Goal: Task Accomplishment & Management: Use online tool/utility

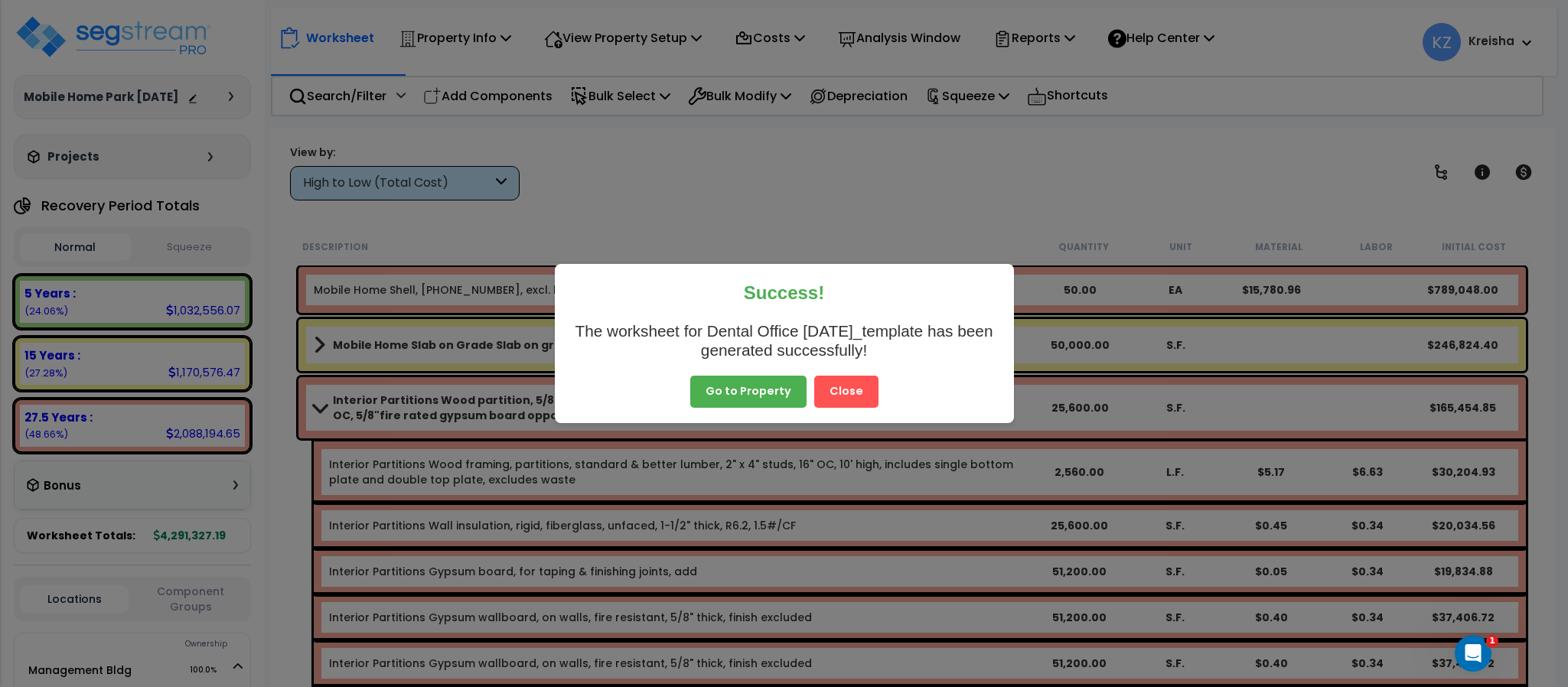
scroll to position [375, 0]
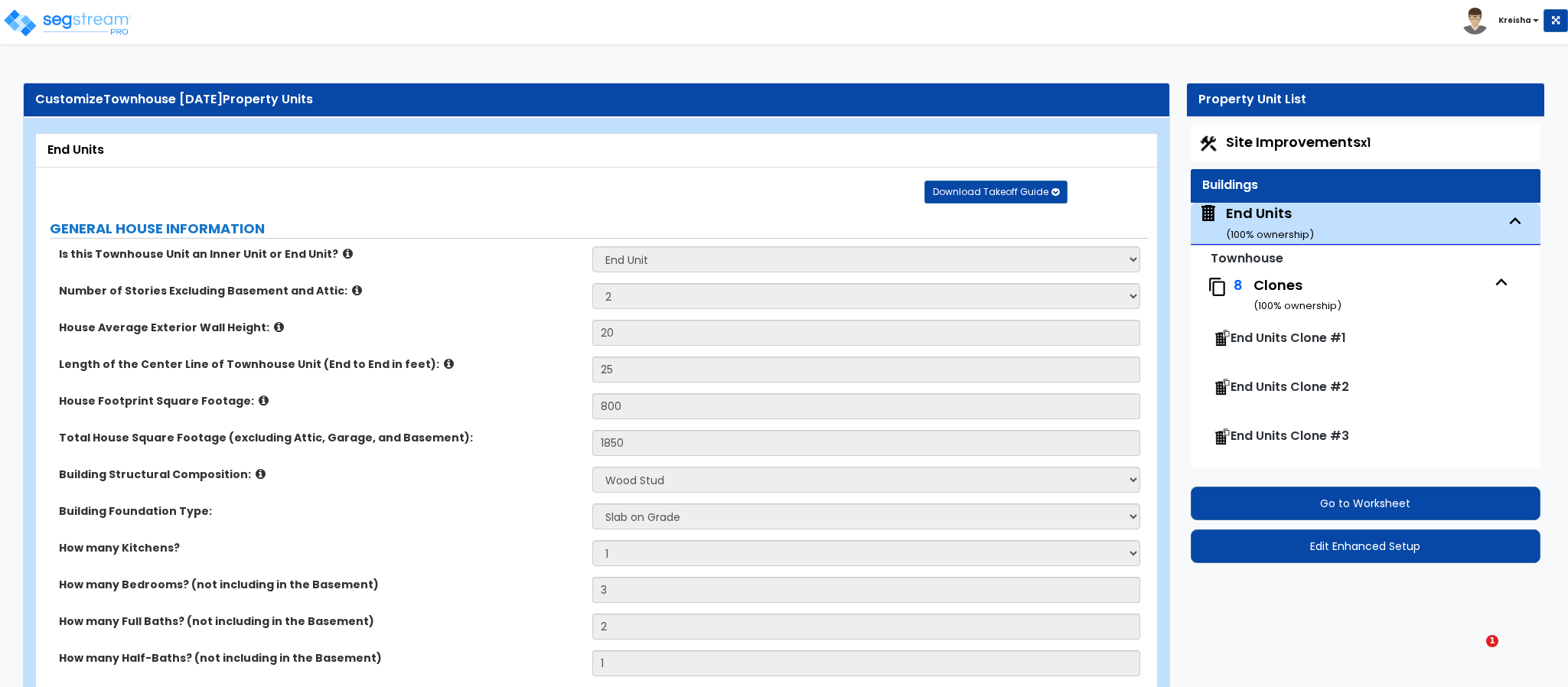
select select "2"
select select "7"
select select "2"
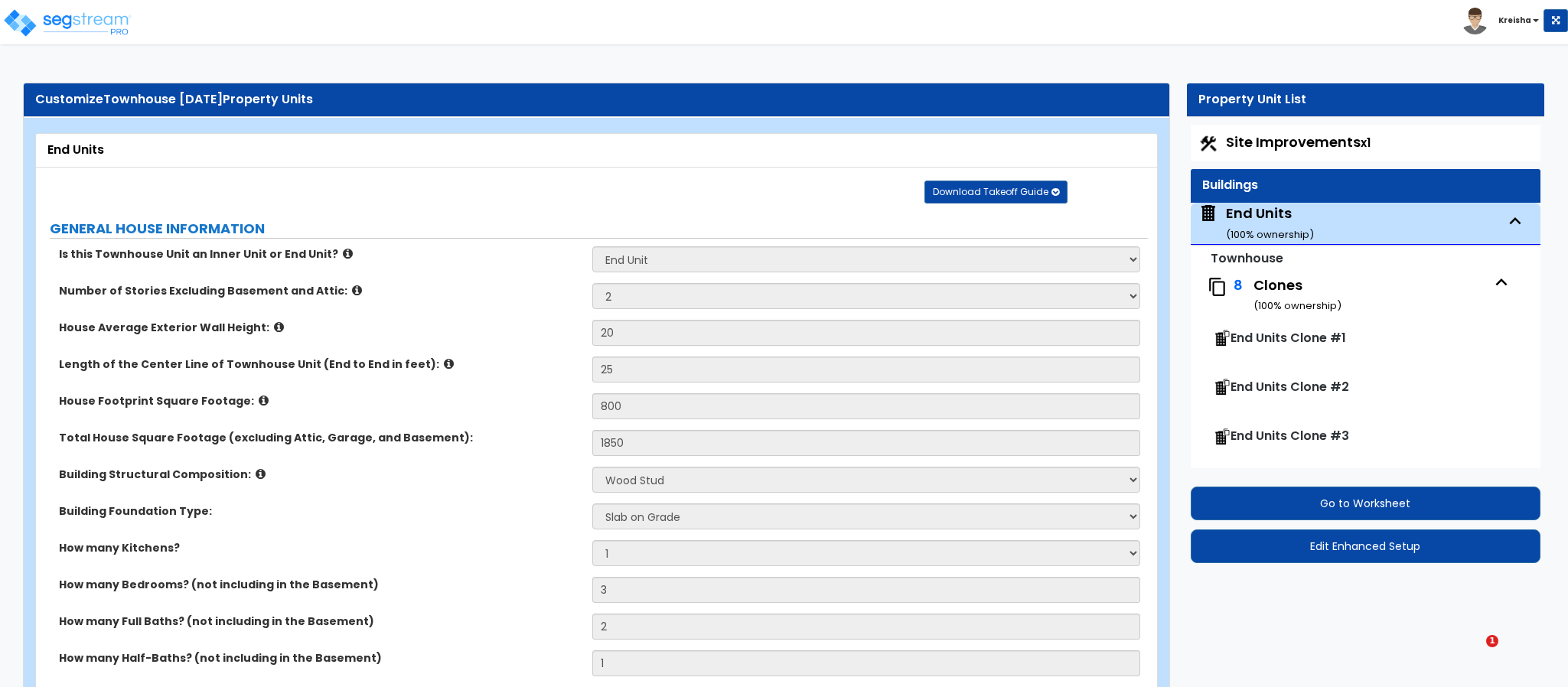
select select "2"
select select "4"
select select "8"
select select "1"
select select "4"
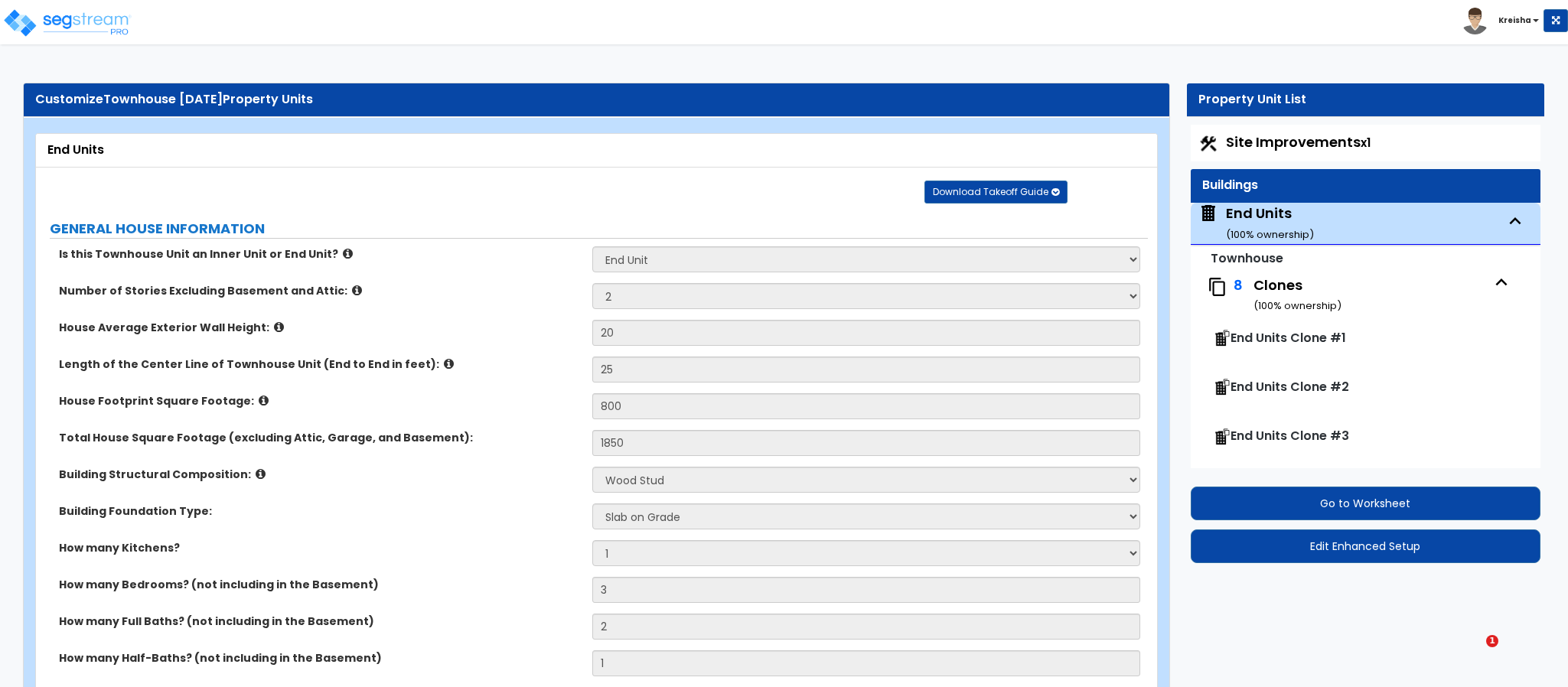
select select "2"
select select "1"
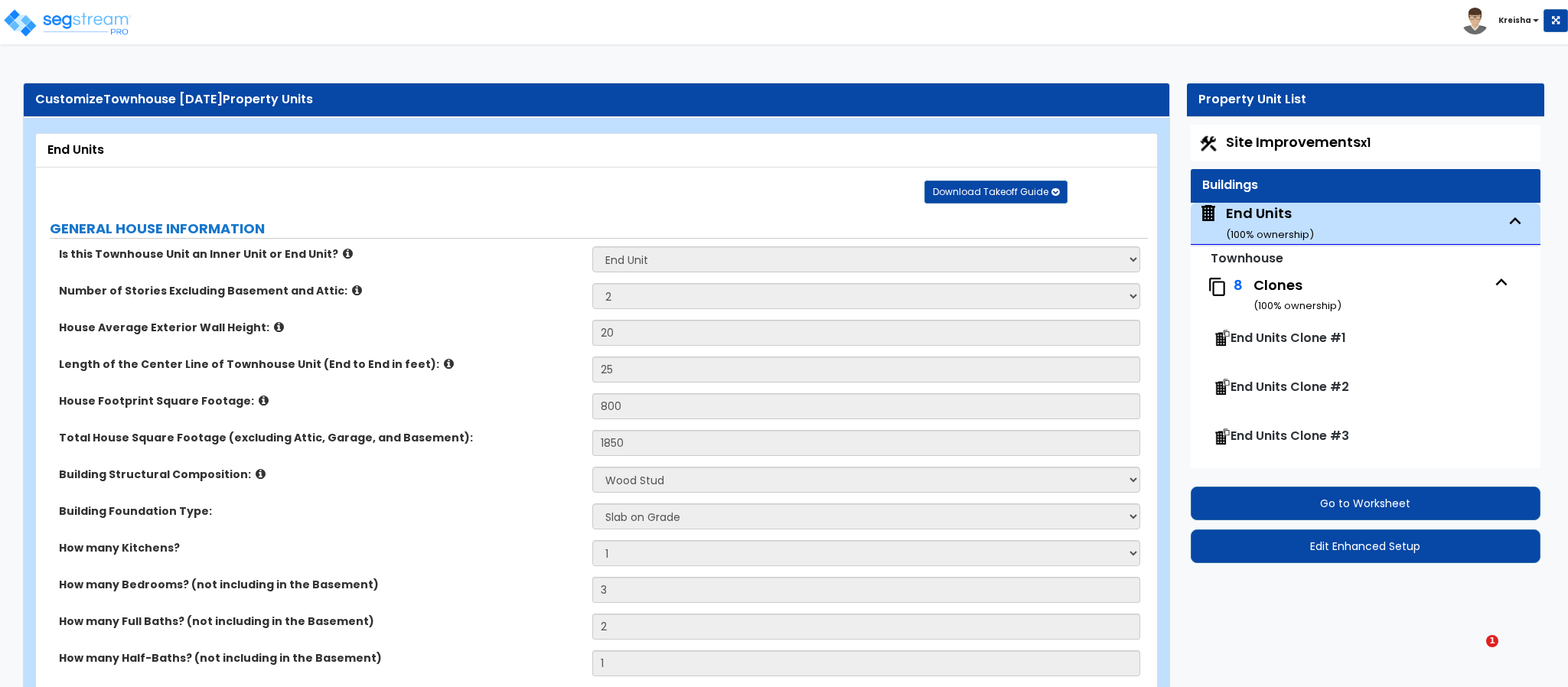
select select "1"
select select "2"
select select "5"
select select "2"
select select "1"
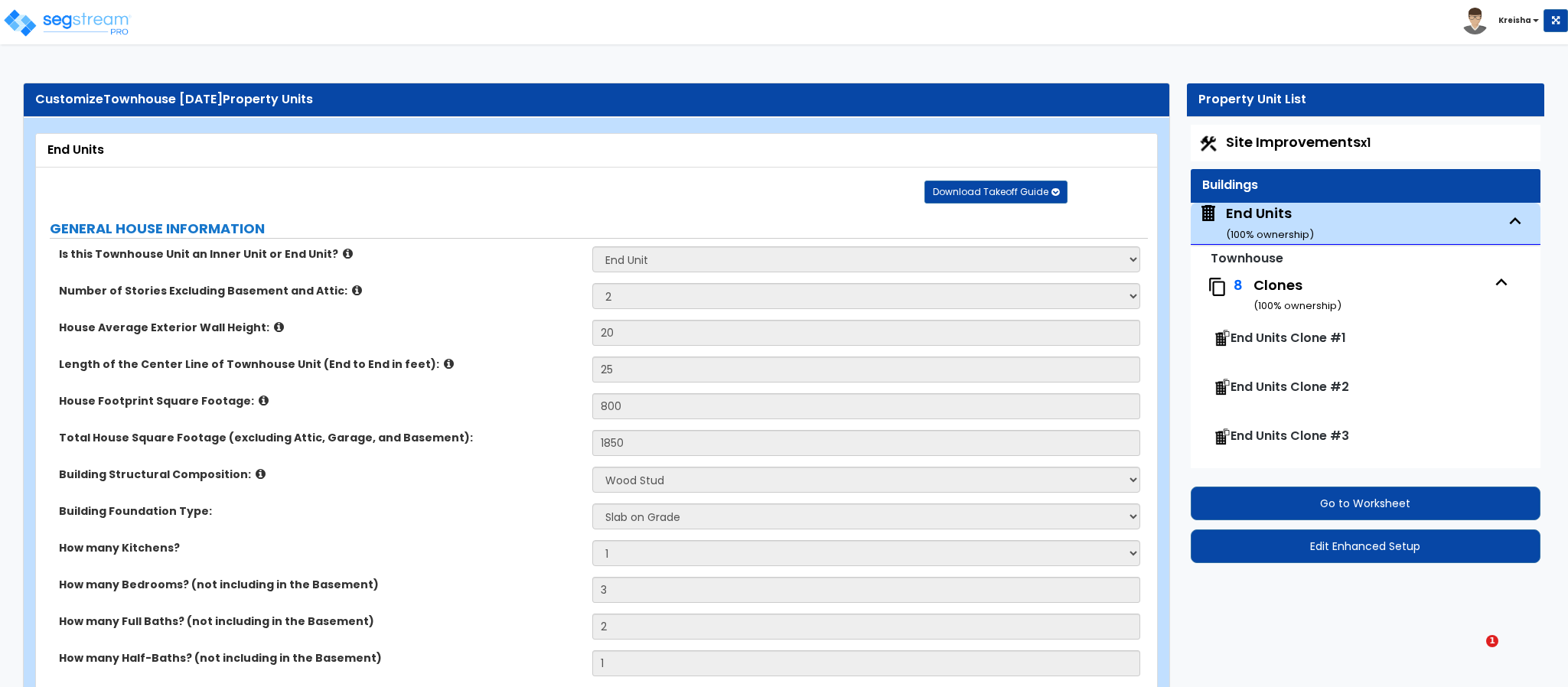
select select "2"
select select "1"
select select "4"
select select "1"
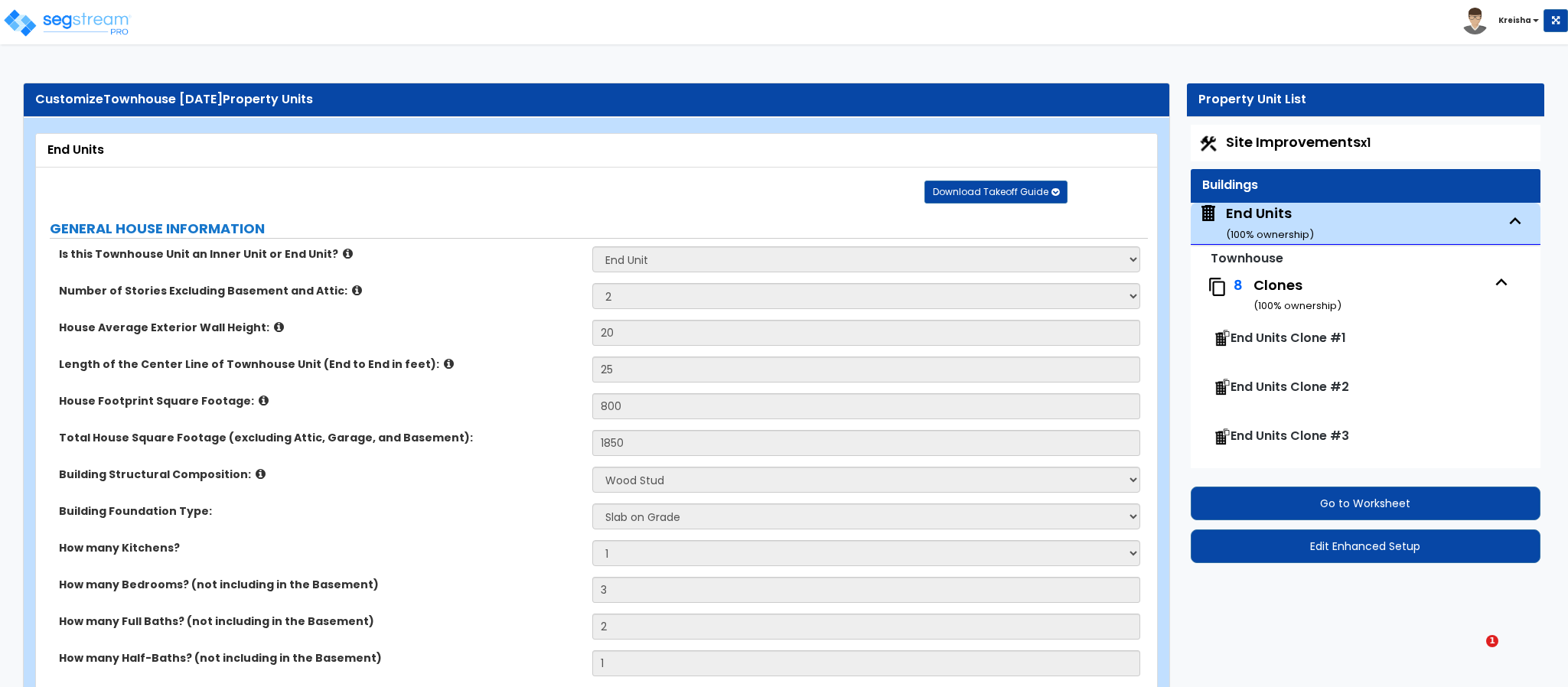
select select "1"
select select "2"
select select "1"
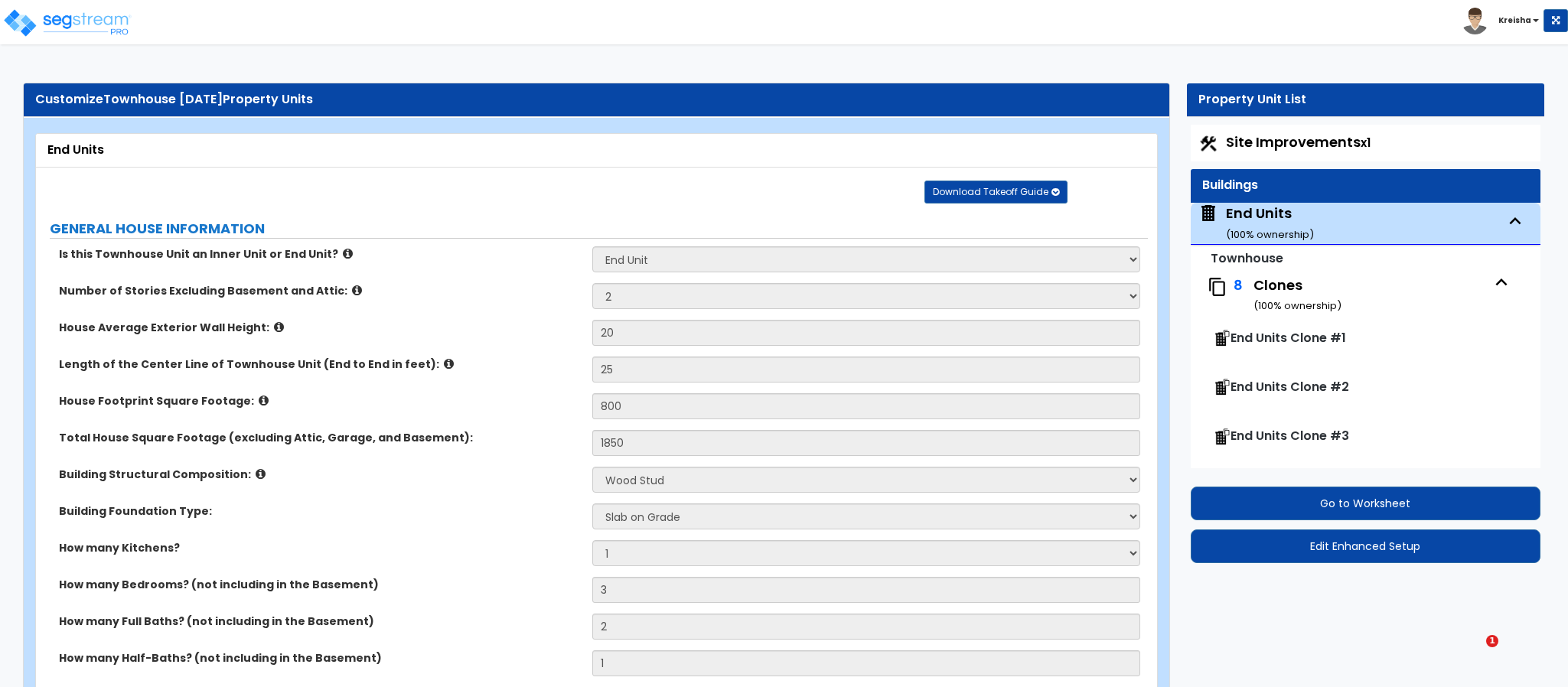
select select "3"
select select "2"
select select "1"
select select "2"
select select "1"
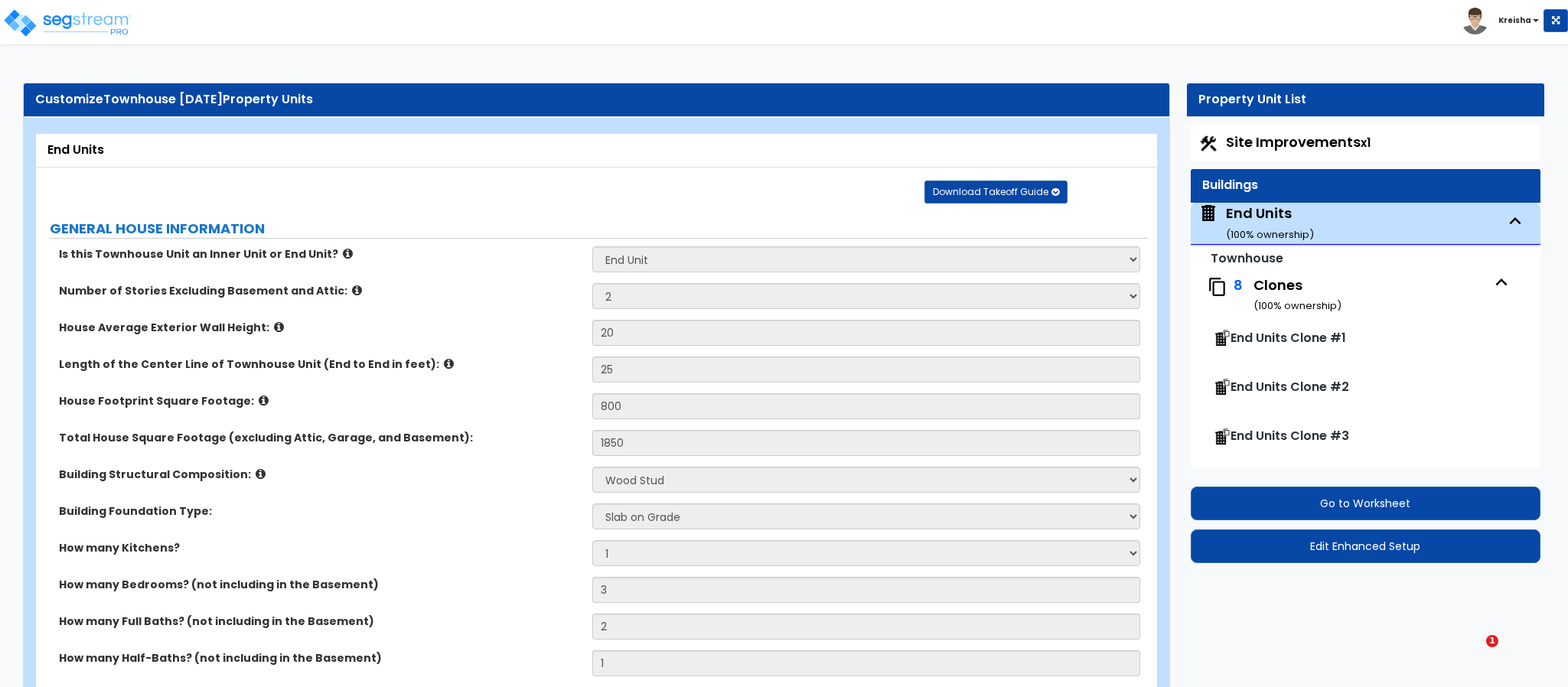
select select "1"
select select "3"
select select "1"
select select "5"
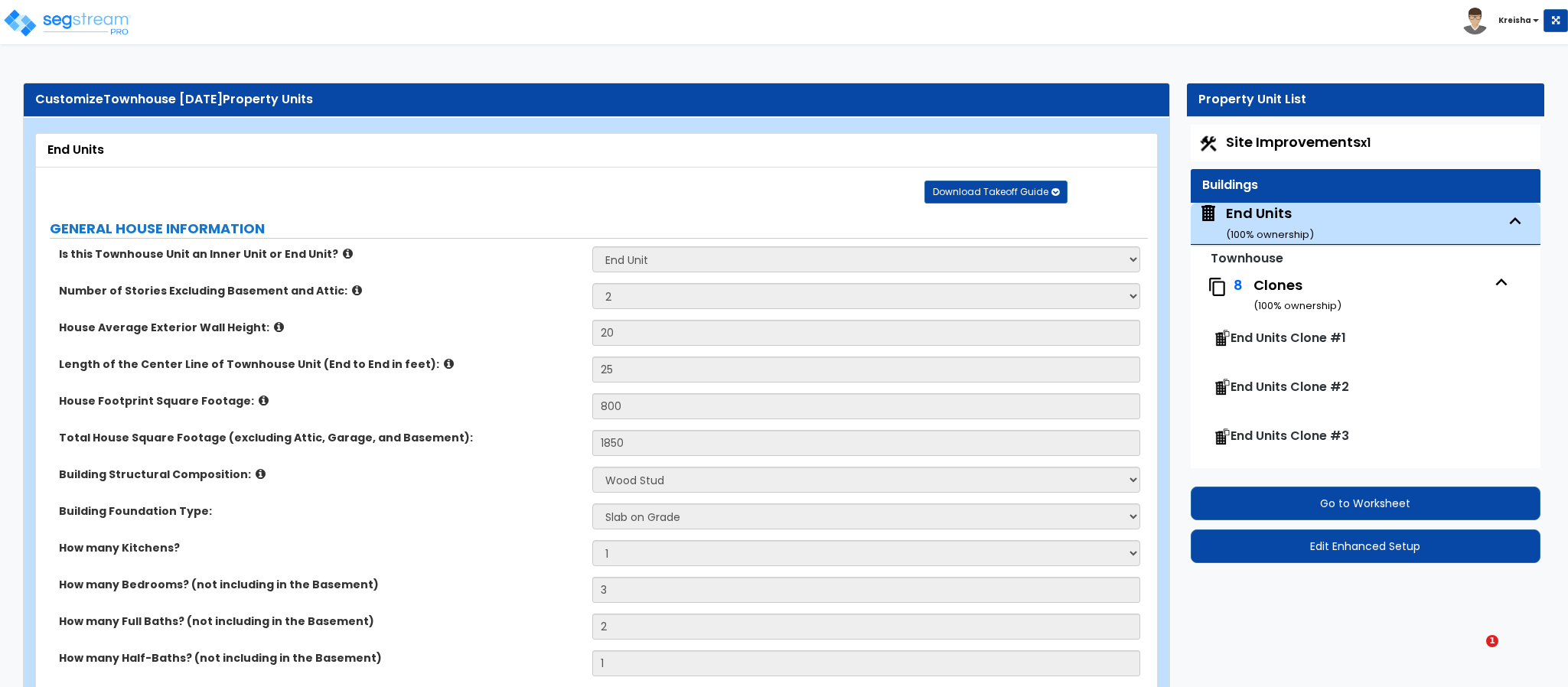
select select "4"
select select "5"
select select "6"
select select "1"
select select "4"
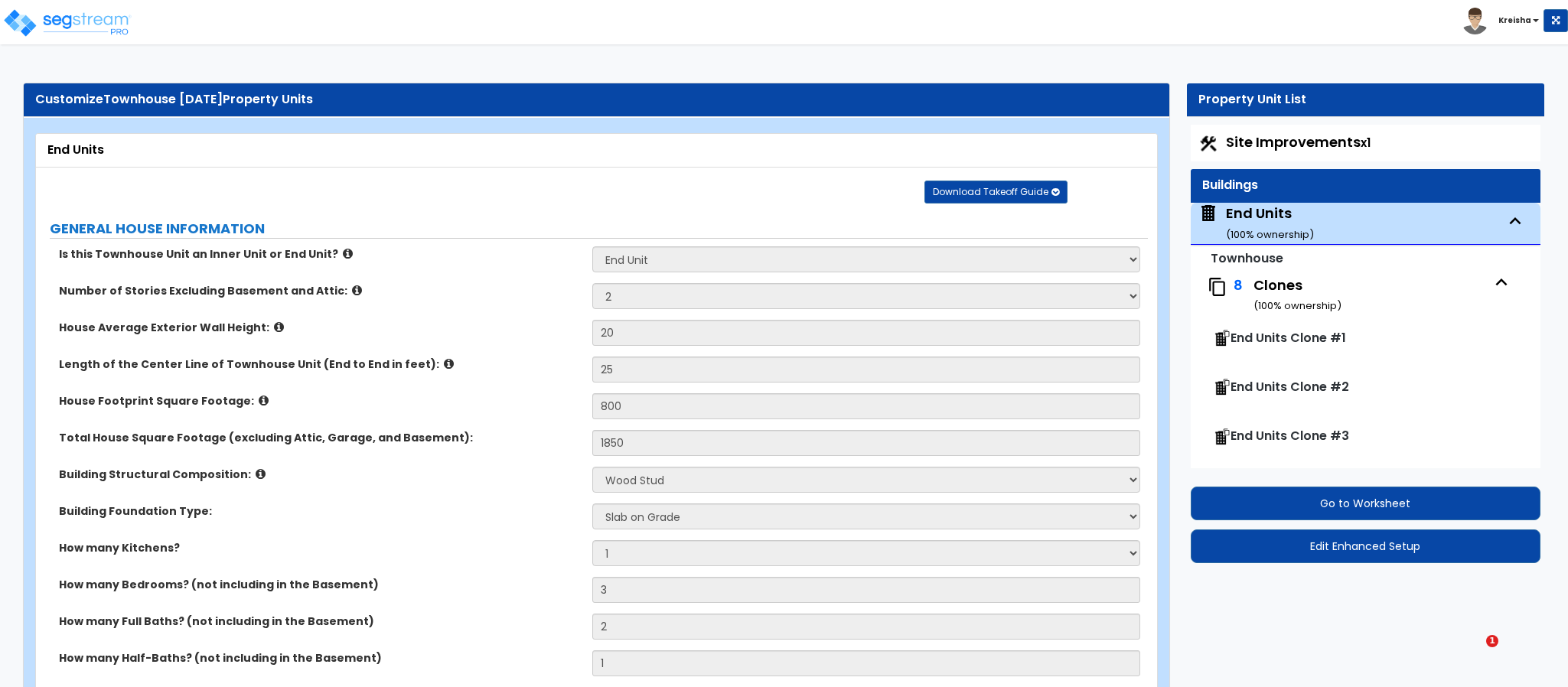
select select "2"
select select "1"
select select "2"
select select "1"
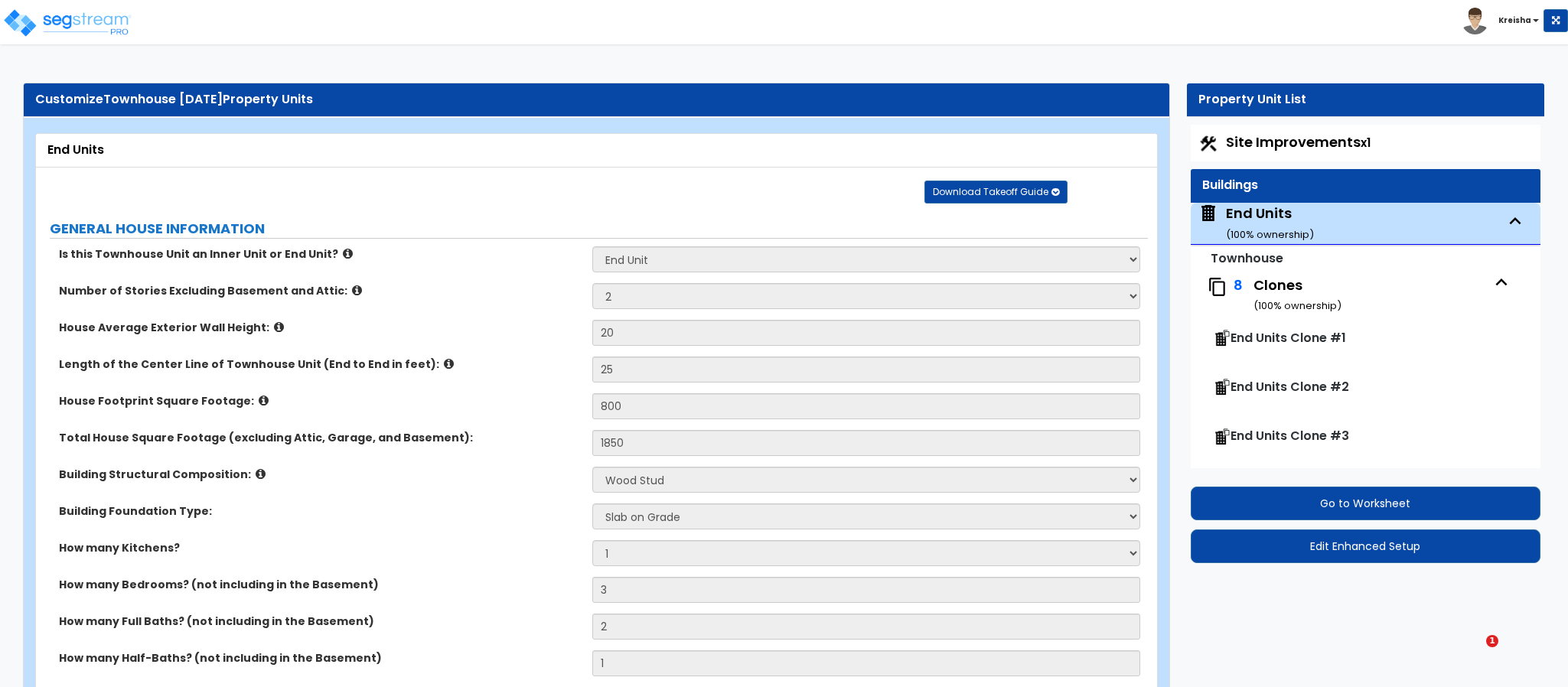
select select "1"
select select "2"
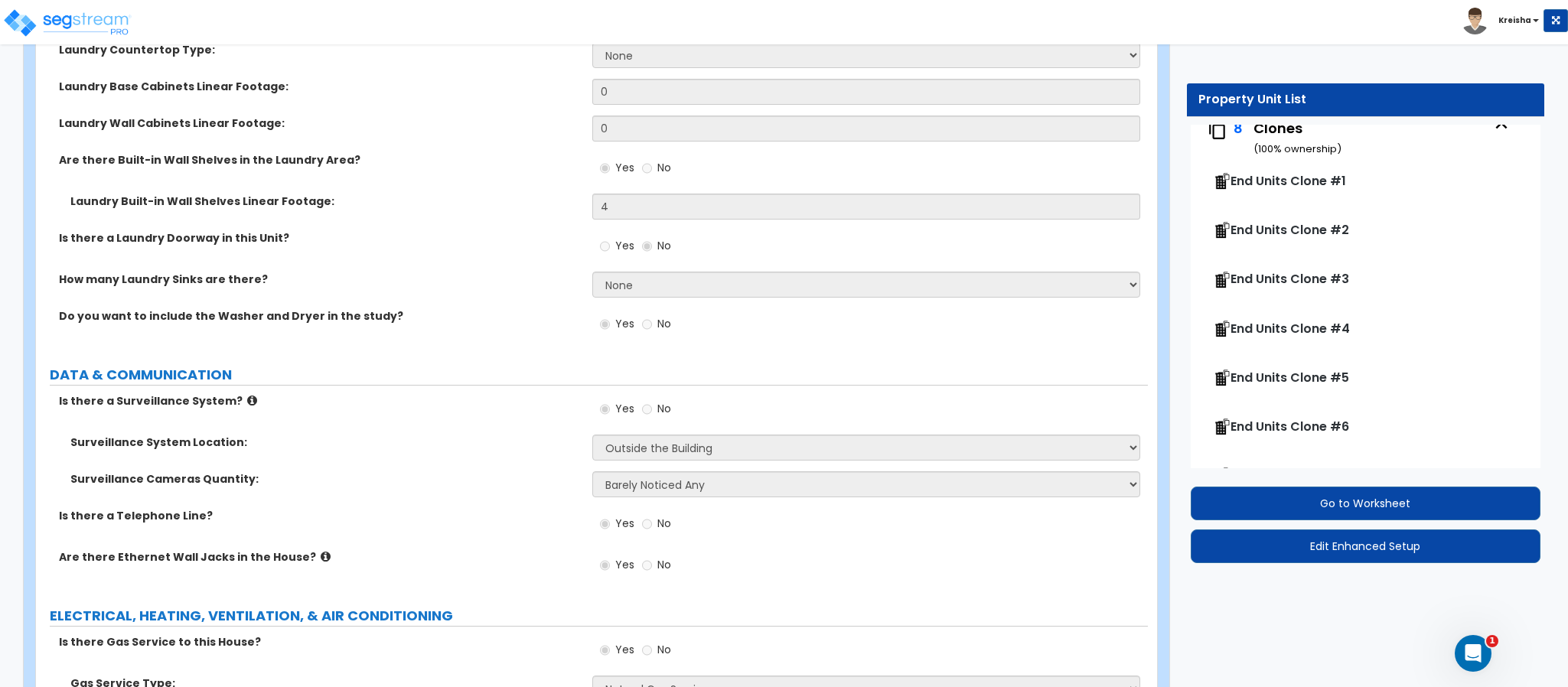
scroll to position [63, 0]
